Goal: Information Seeking & Learning: Learn about a topic

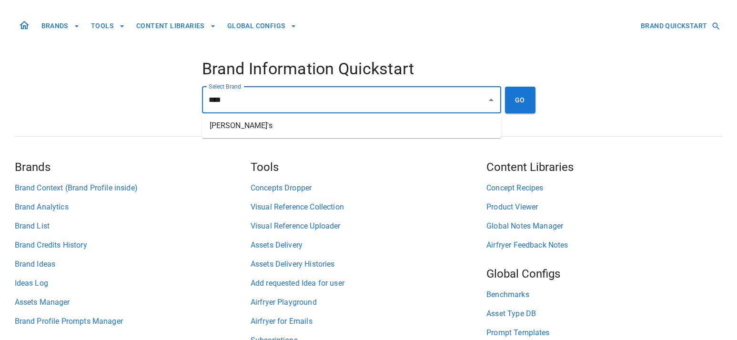
click at [252, 126] on li "[PERSON_NAME]'s" at bounding box center [351, 125] width 299 height 17
type input "*******"
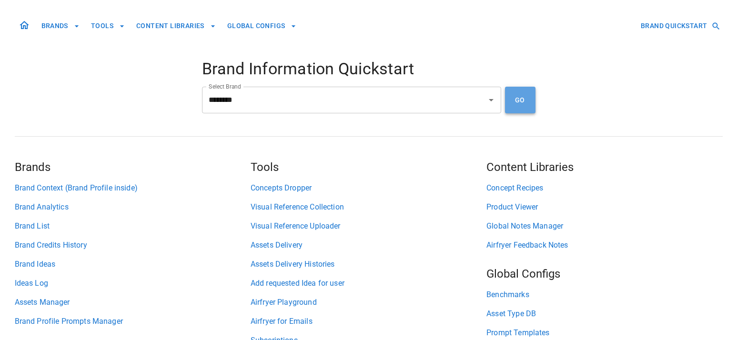
click at [526, 97] on button "GO" at bounding box center [520, 100] width 30 height 27
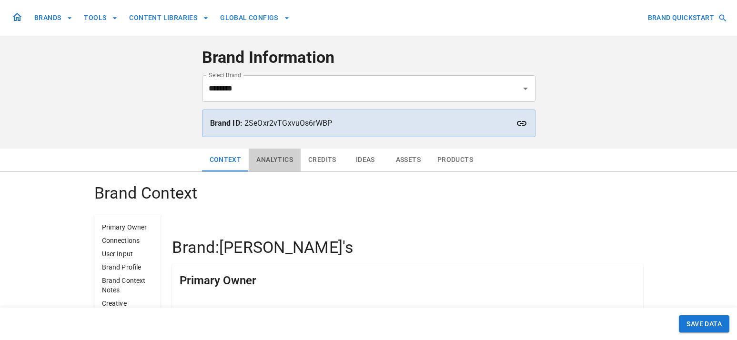
click at [268, 164] on button "Analytics" at bounding box center [275, 160] width 52 height 23
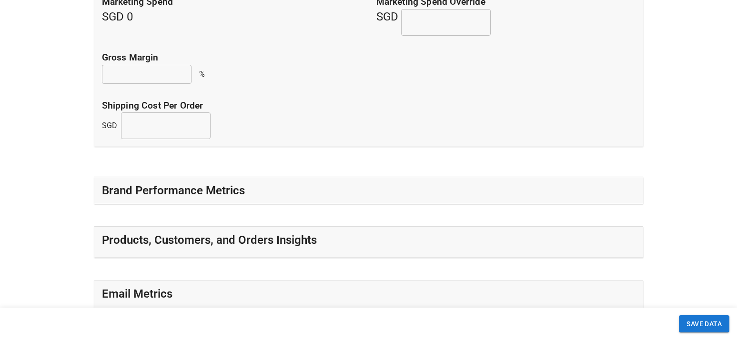
click at [254, 196] on div "Brand Performance Metrics" at bounding box center [368, 190] width 533 height 15
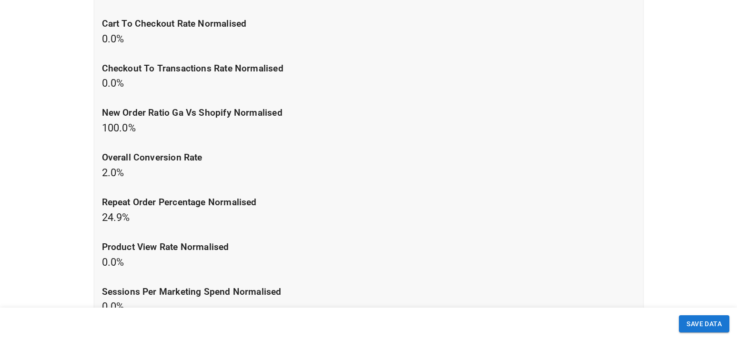
scroll to position [585, 0]
drag, startPoint x: 142, startPoint y: 219, endPoint x: 92, endPoint y: 216, distance: 50.6
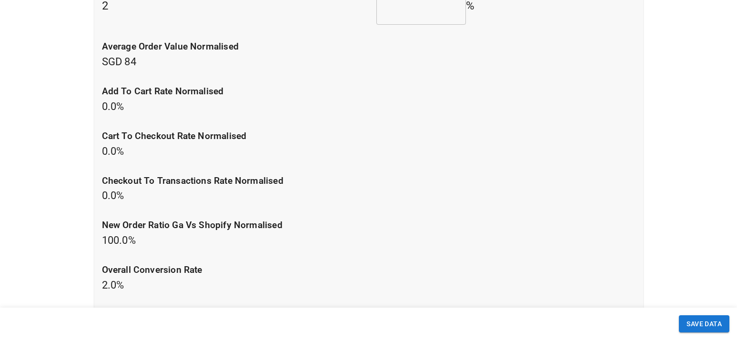
scroll to position [438, 0]
